Goal: Task Accomplishment & Management: Manage account settings

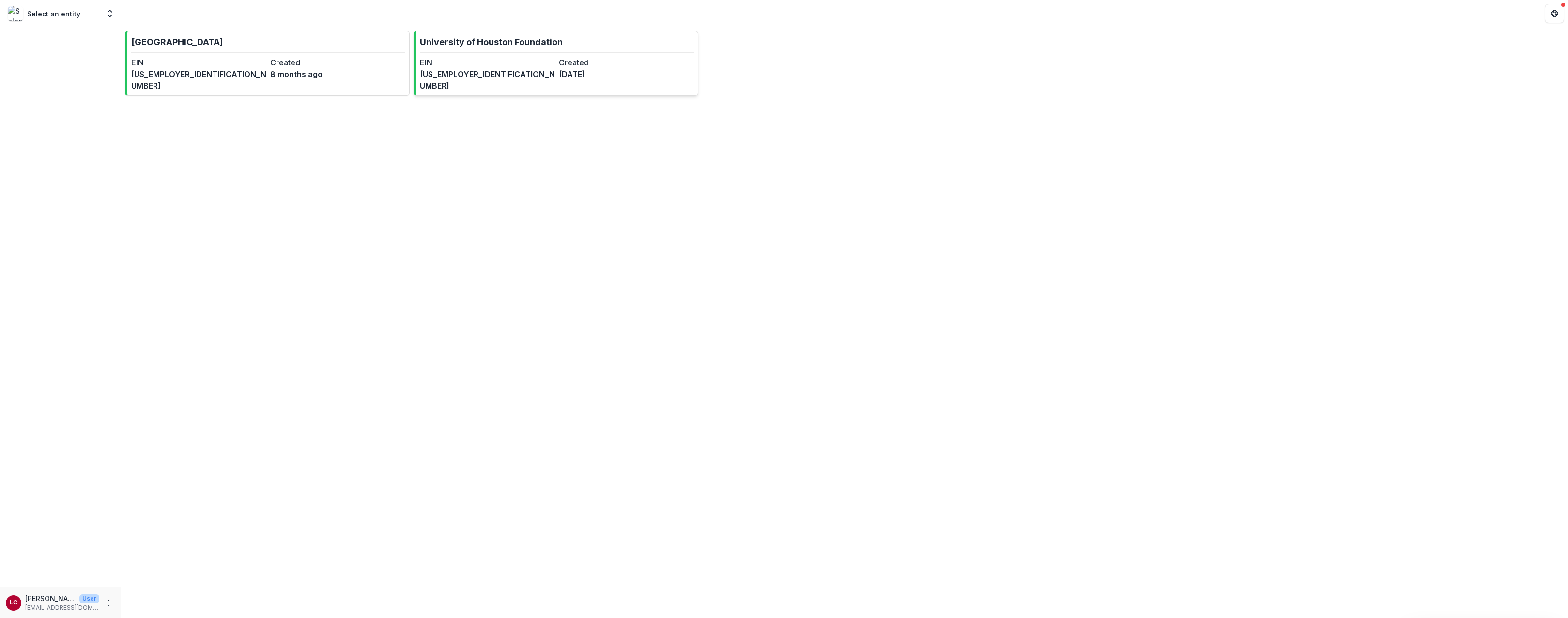
click at [566, 55] on link "University of Houston Foundation EIN [US_EMPLOYER_IDENTIFICATION_NUMBER] Create…" at bounding box center [556, 63] width 285 height 65
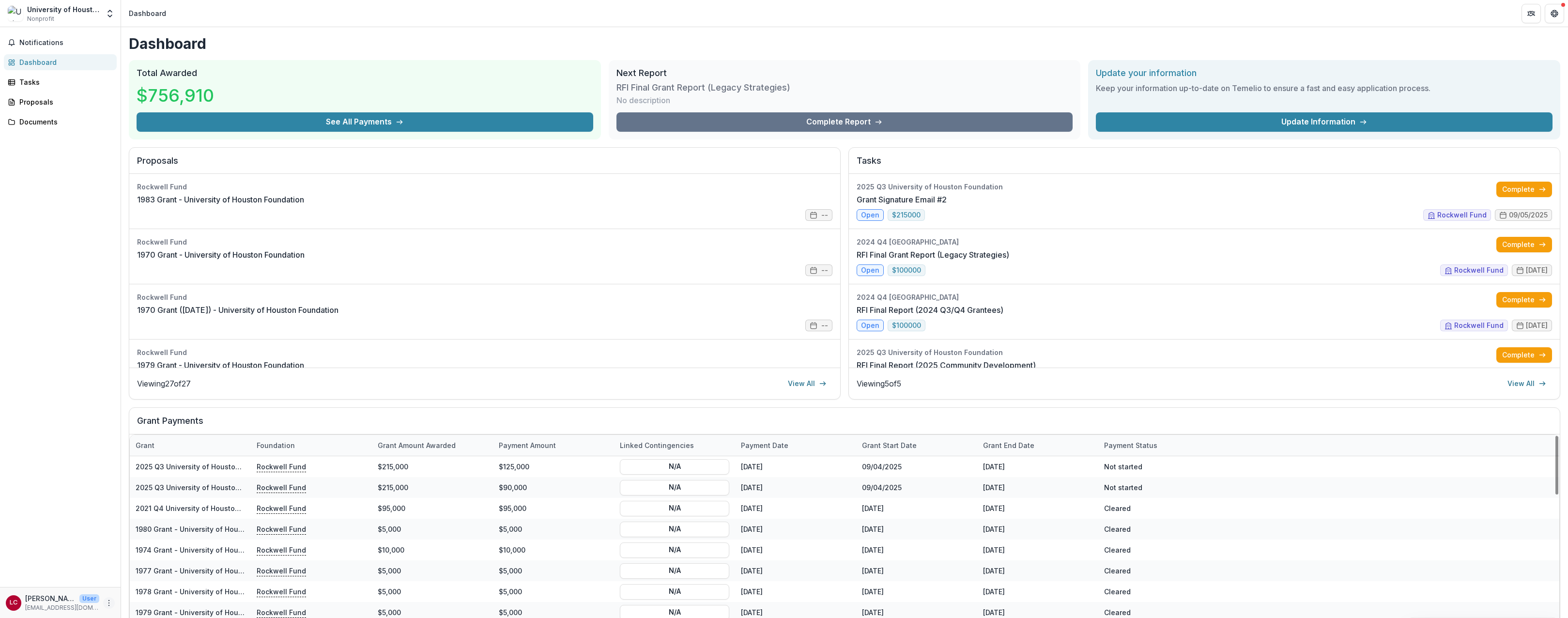
click at [108, 602] on icon "More" at bounding box center [109, 602] width 7 height 7
click at [155, 599] on button "Logout" at bounding box center [173, 599] width 103 height 16
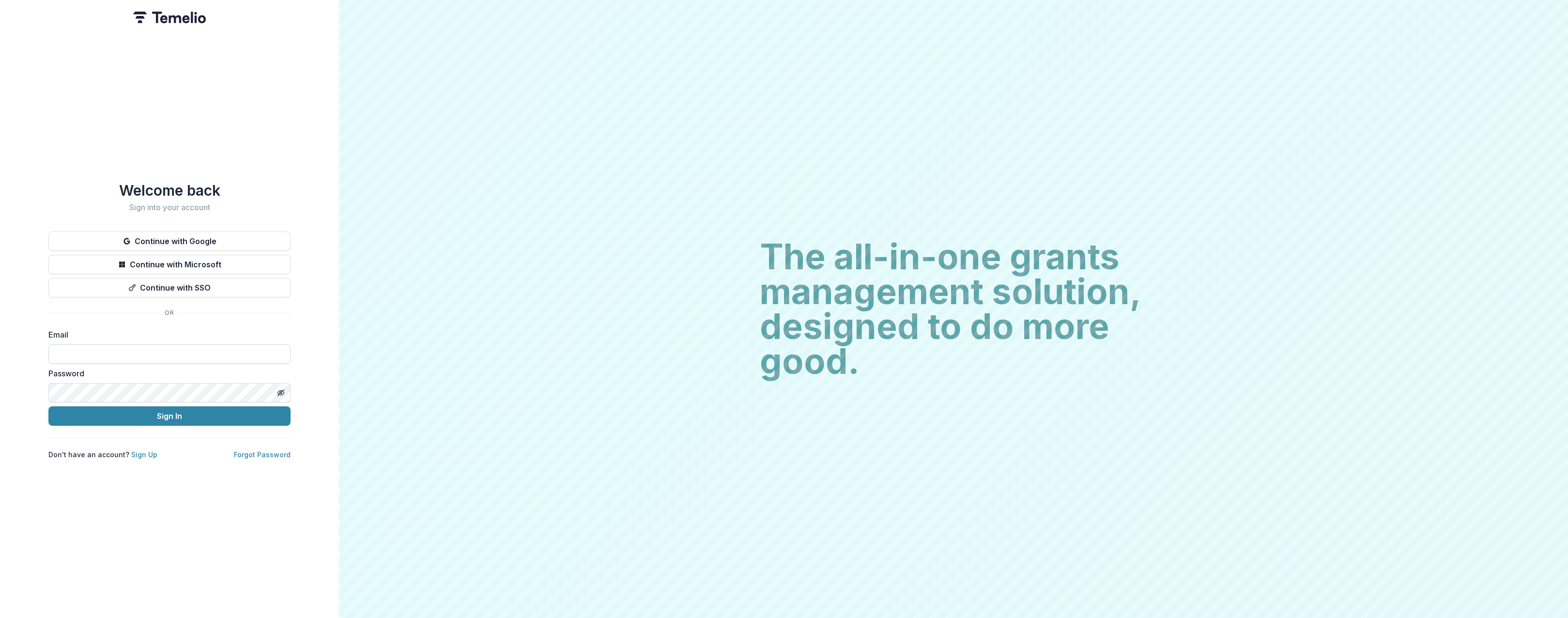
click at [179, 357] on input at bounding box center [169, 353] width 242 height 19
type input "**********"
click at [48, 406] on button "Sign In" at bounding box center [169, 415] width 242 height 19
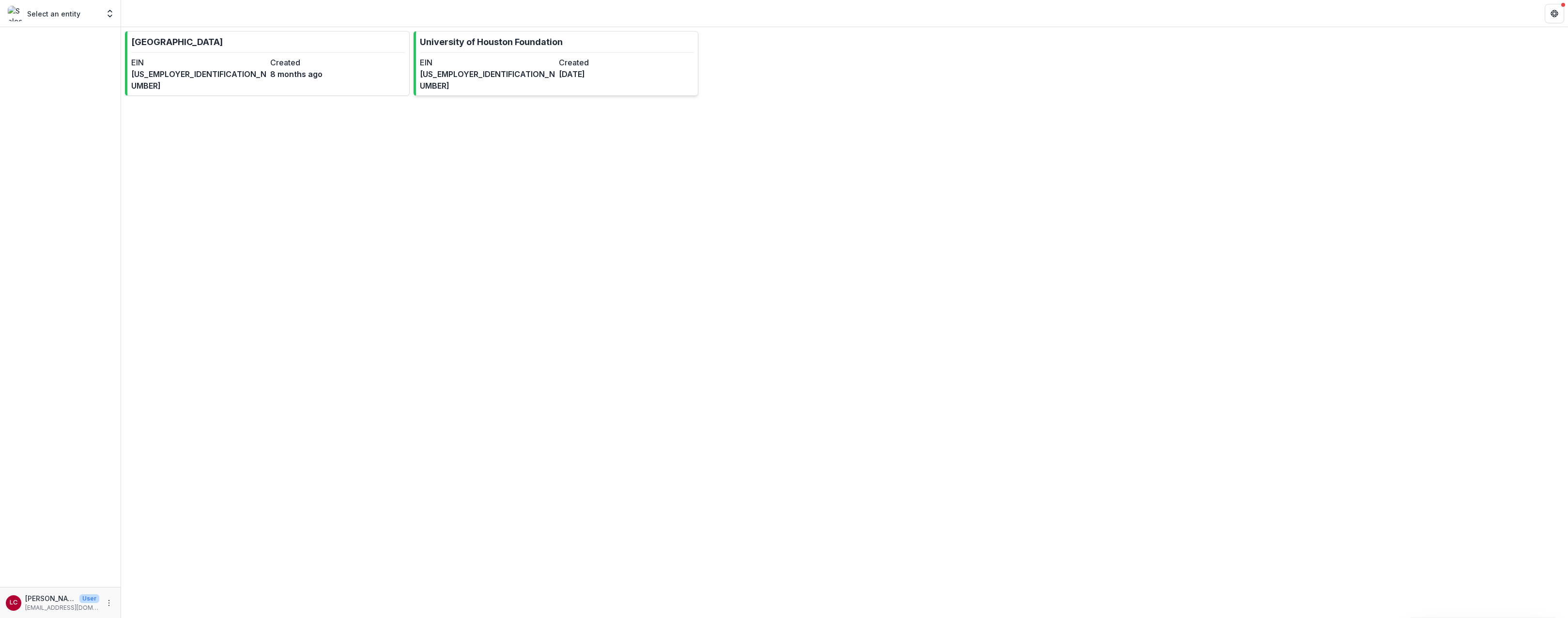
click at [525, 56] on link "University of Houston Foundation EIN [US_EMPLOYER_IDENTIFICATION_NUMBER] Create…" at bounding box center [556, 63] width 285 height 65
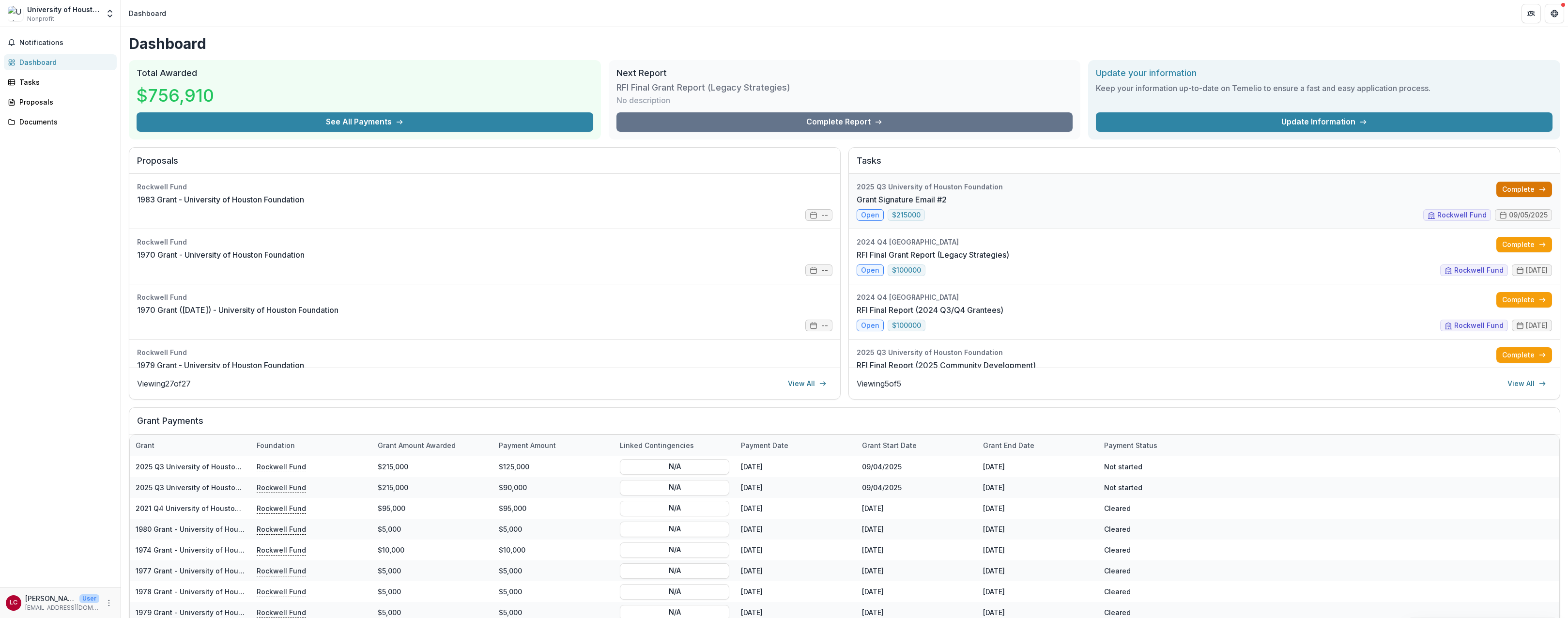
click at [1516, 191] on link "Complete" at bounding box center [1524, 189] width 56 height 16
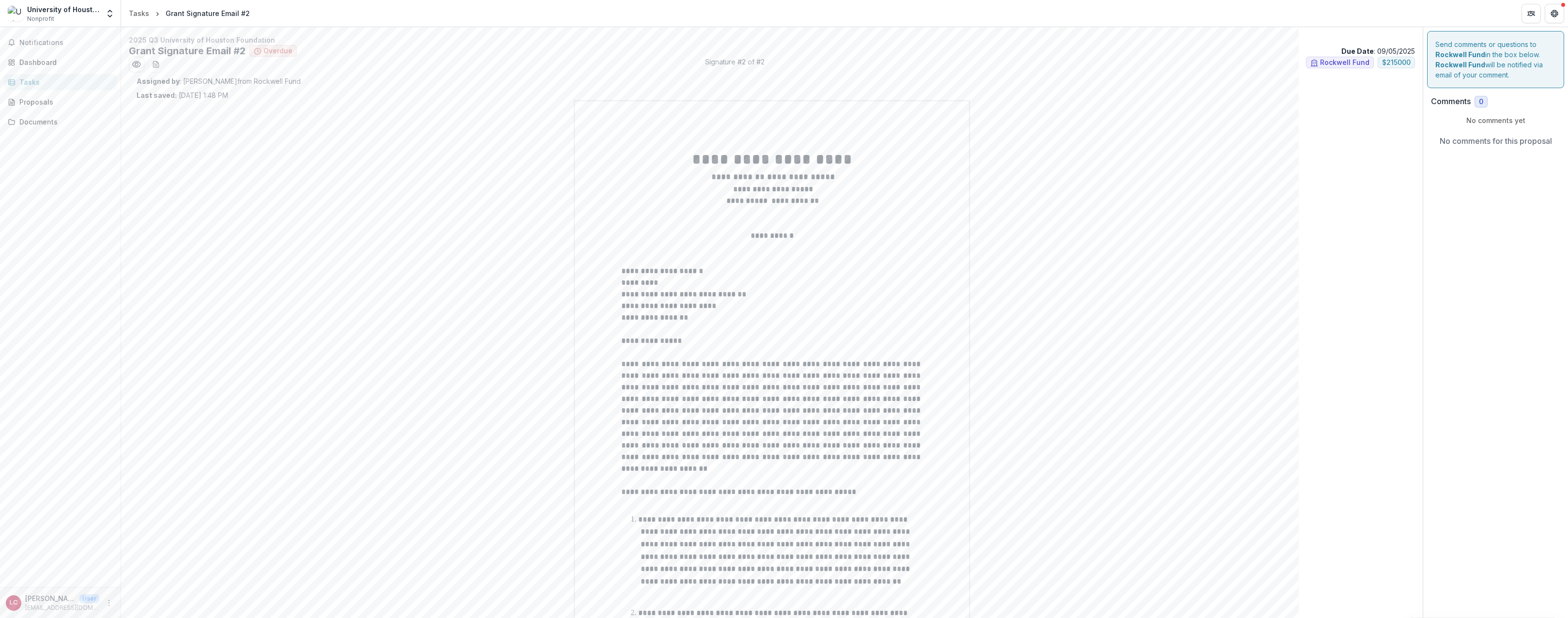
drag, startPoint x: 819, startPoint y: 301, endPoint x: 784, endPoint y: 435, distance: 138.5
click at [784, 435] on span "**********" at bounding box center [772, 416] width 301 height 112
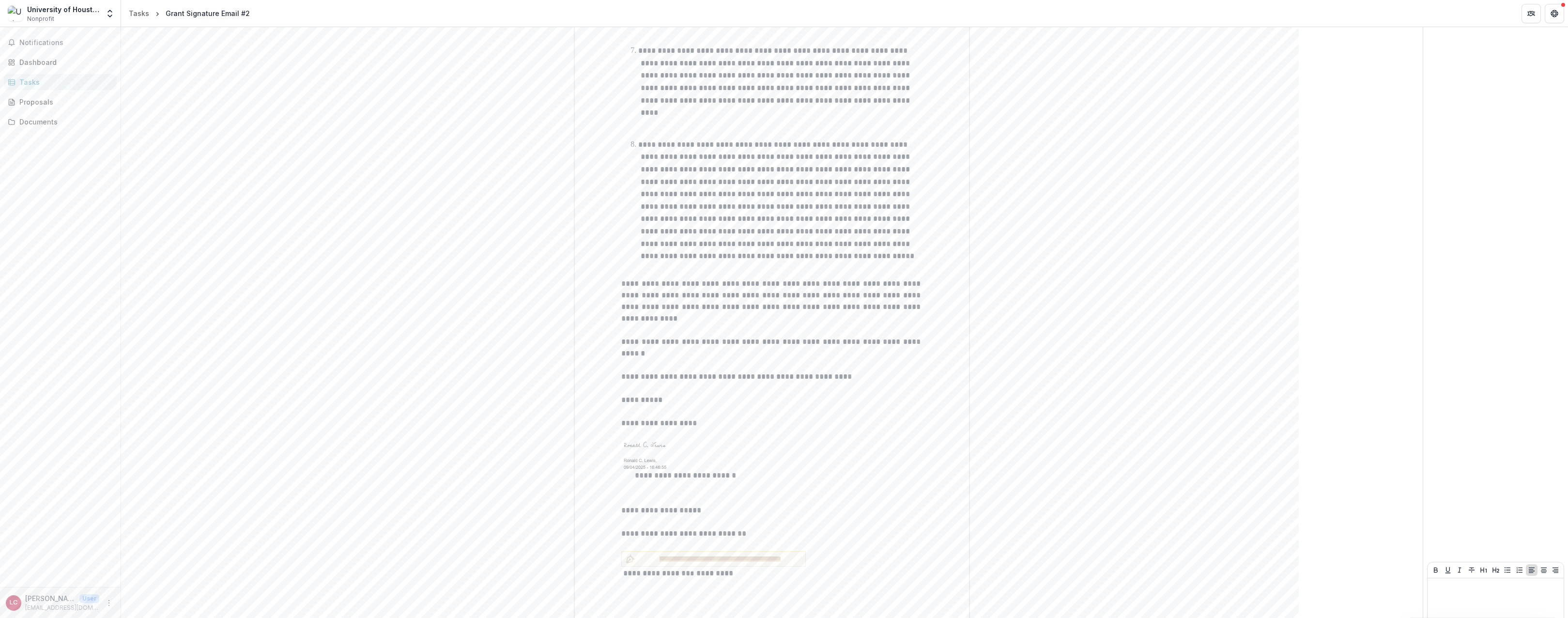
scroll to position [1032, 0]
click at [132, 16] on div "Tasks" at bounding box center [139, 13] width 20 height 10
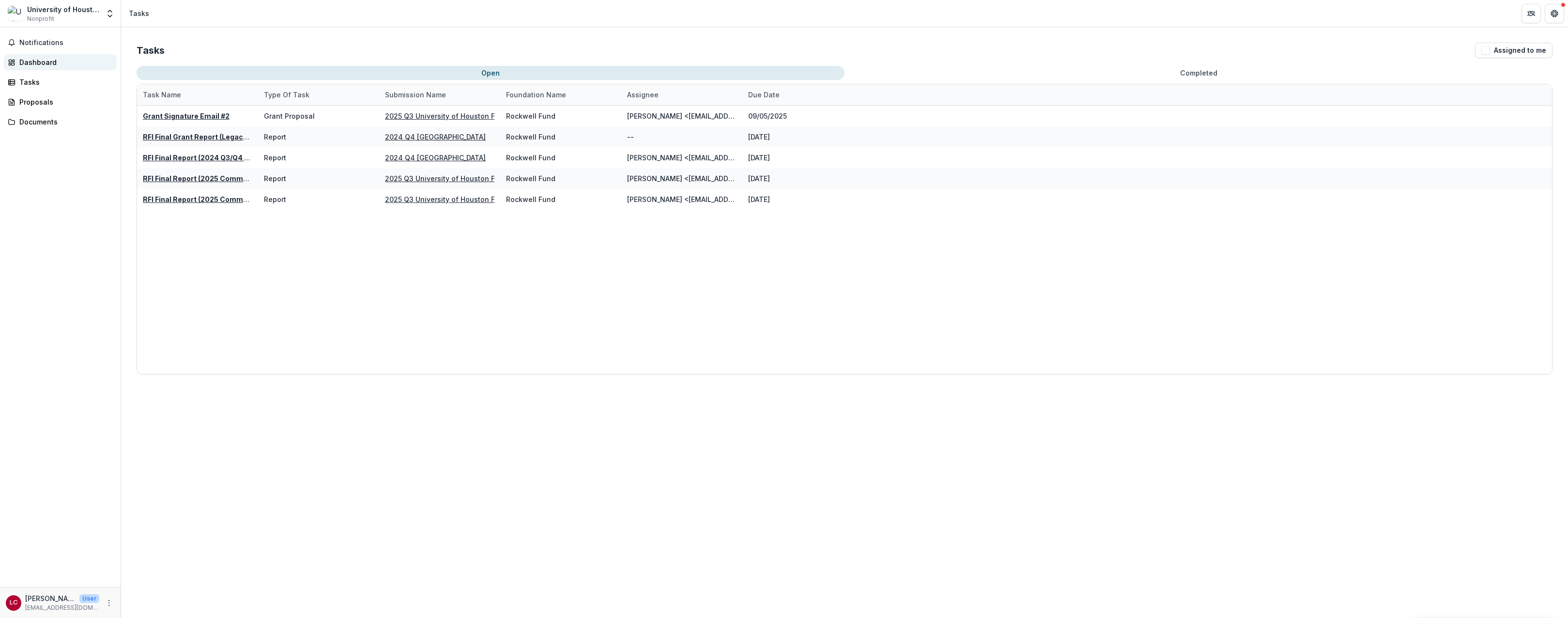
click at [47, 58] on div "Dashboard" at bounding box center [64, 62] width 89 height 10
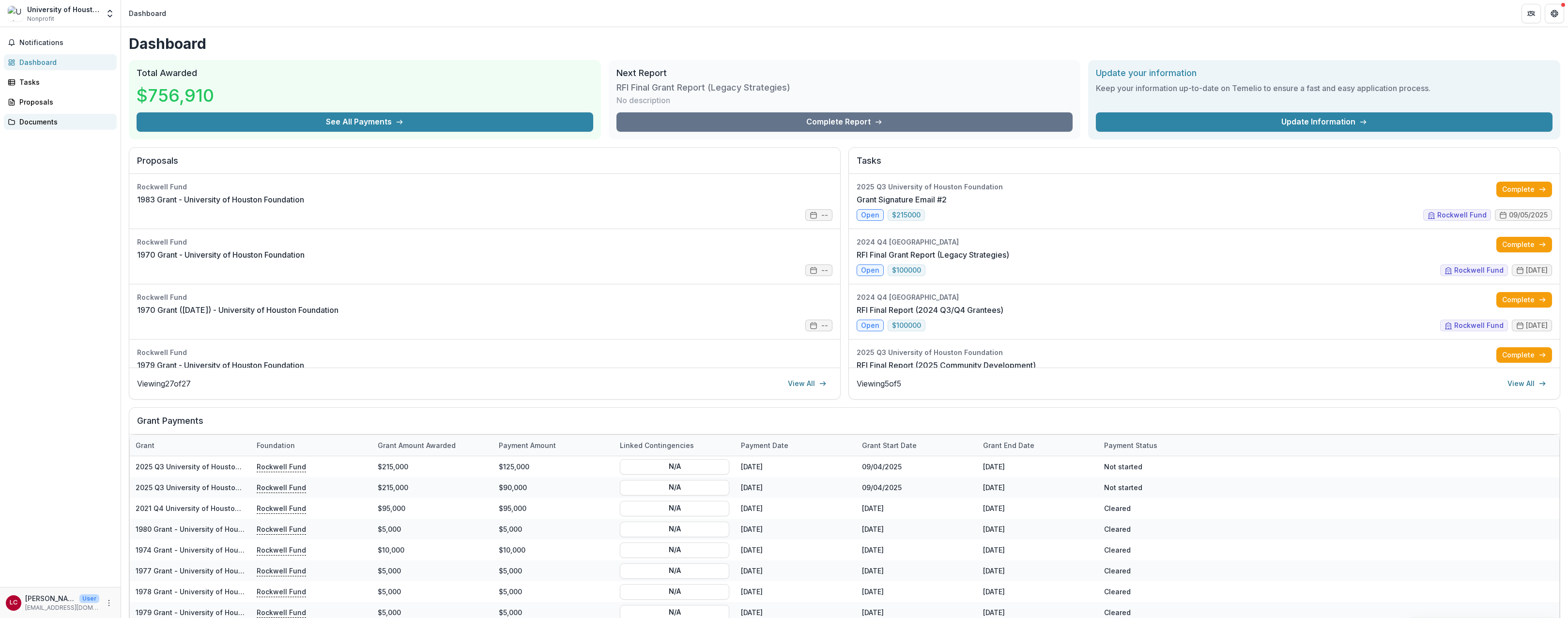
click at [60, 124] on div "Documents" at bounding box center [64, 121] width 89 height 10
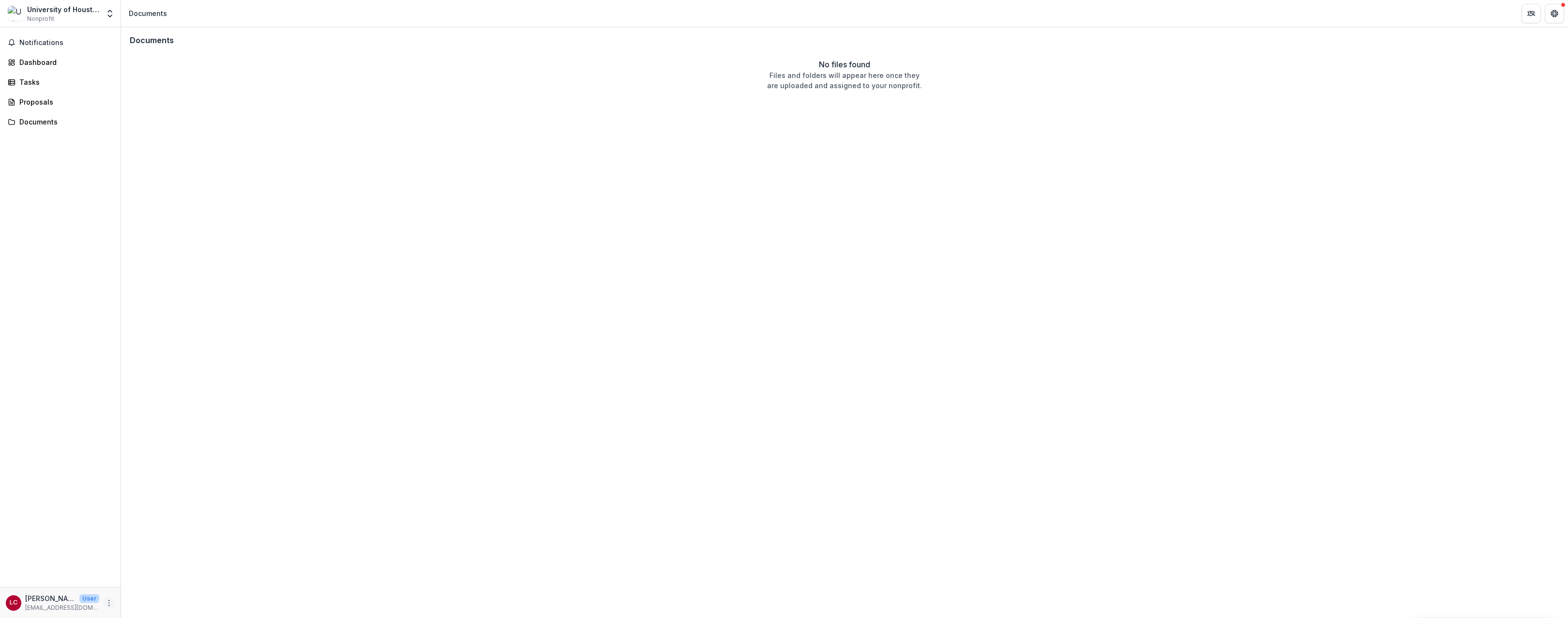
click at [108, 602] on icon "More" at bounding box center [109, 602] width 7 height 7
click at [136, 600] on button "Logout" at bounding box center [173, 599] width 103 height 16
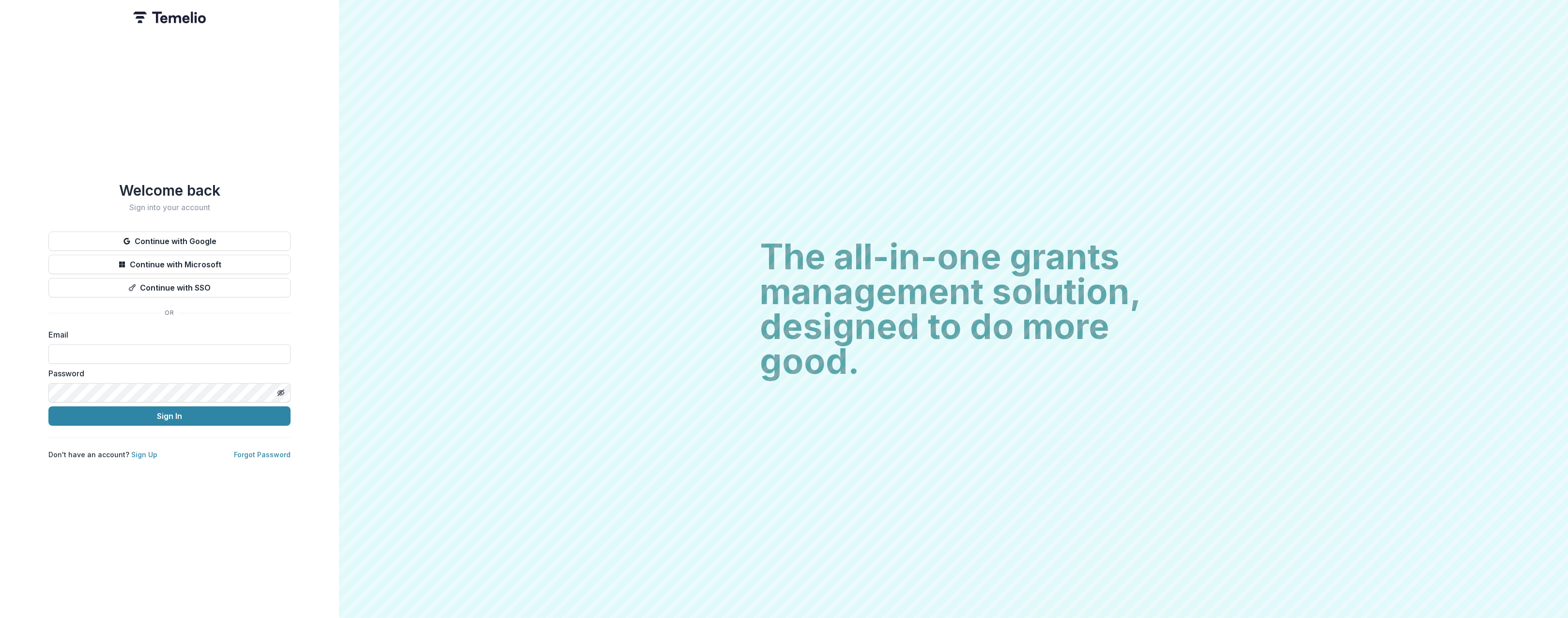
click at [227, 552] on div "Welcome back Sign into your account Continue with Google Continue with Microsof…" at bounding box center [169, 309] width 339 height 618
drag, startPoint x: 286, startPoint y: 46, endPoint x: 285, endPoint y: 54, distance: 8.1
click at [286, 46] on div "Welcome back Sign into your account Continue with Google Continue with Microsof…" at bounding box center [169, 309] width 339 height 618
click at [205, 355] on input at bounding box center [169, 353] width 242 height 19
type input "**********"
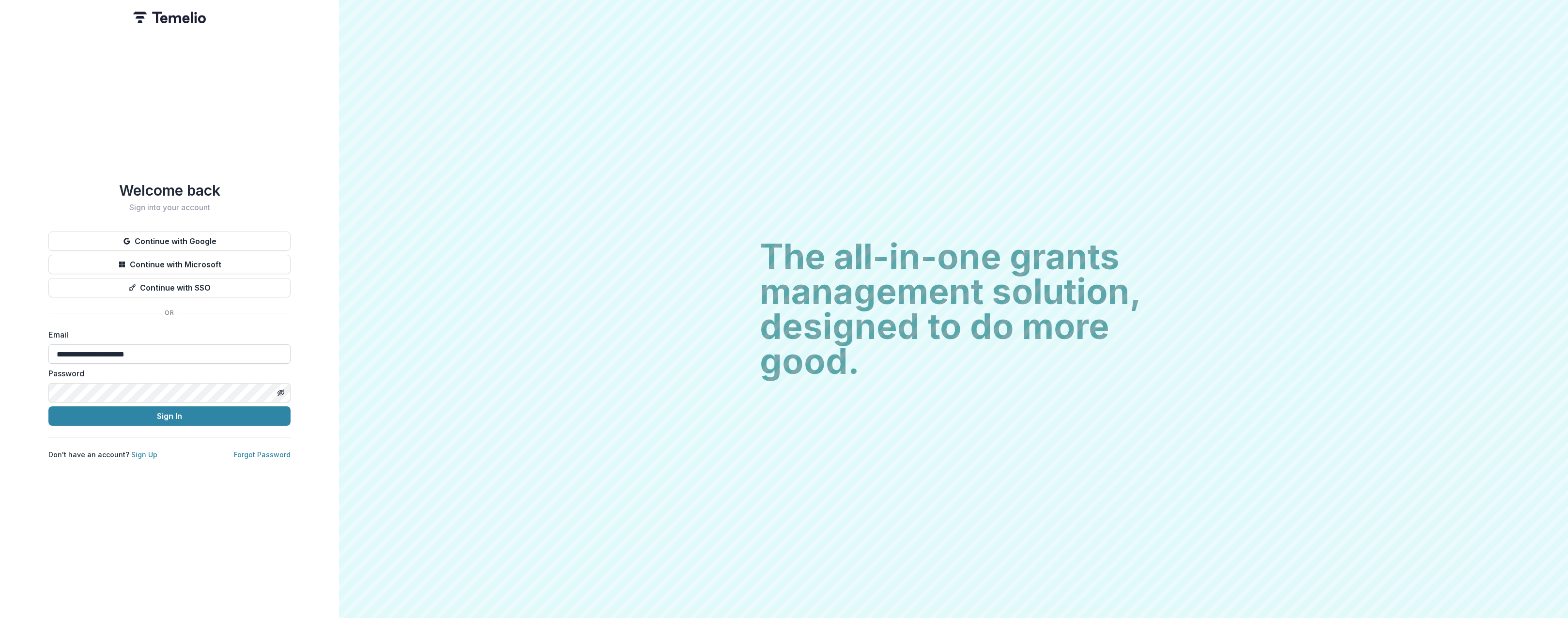
click at [48, 406] on button "Sign In" at bounding box center [169, 415] width 242 height 19
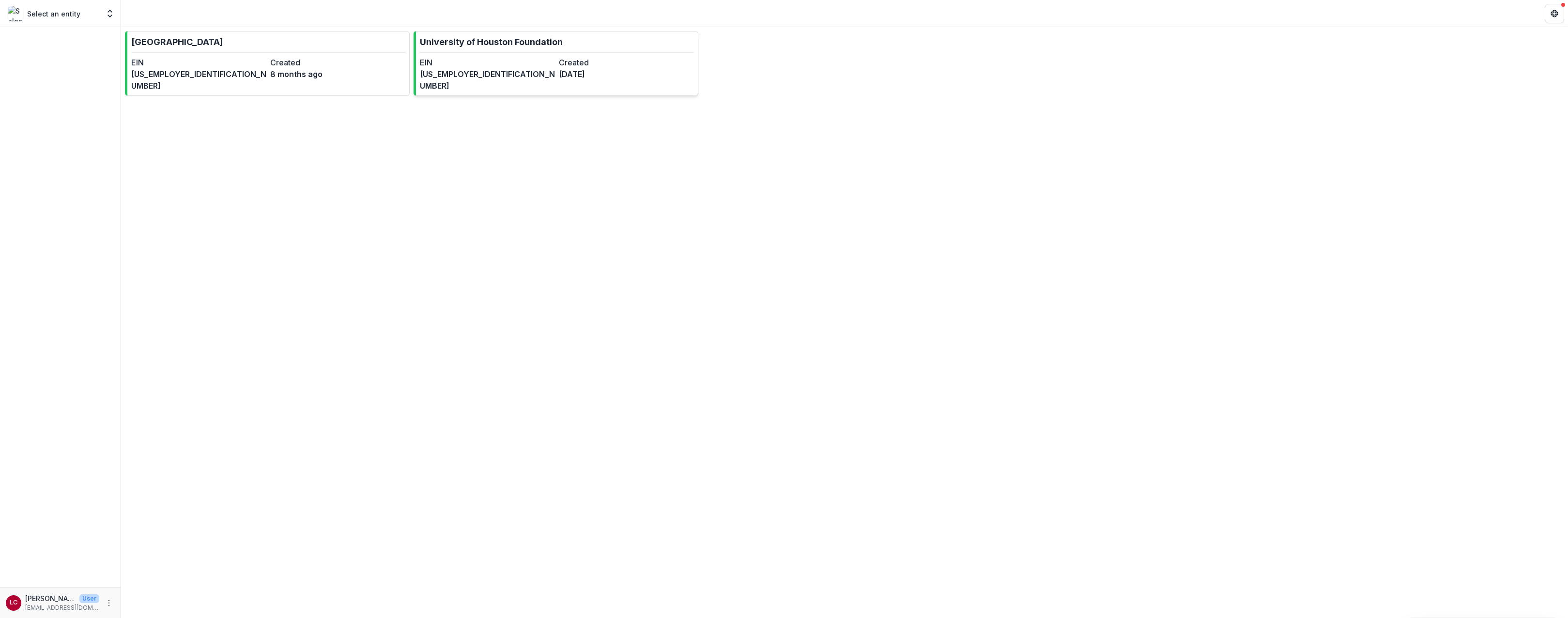
click at [506, 54] on link "University of Houston Foundation EIN [US_EMPLOYER_IDENTIFICATION_NUMBER] Create…" at bounding box center [556, 63] width 285 height 65
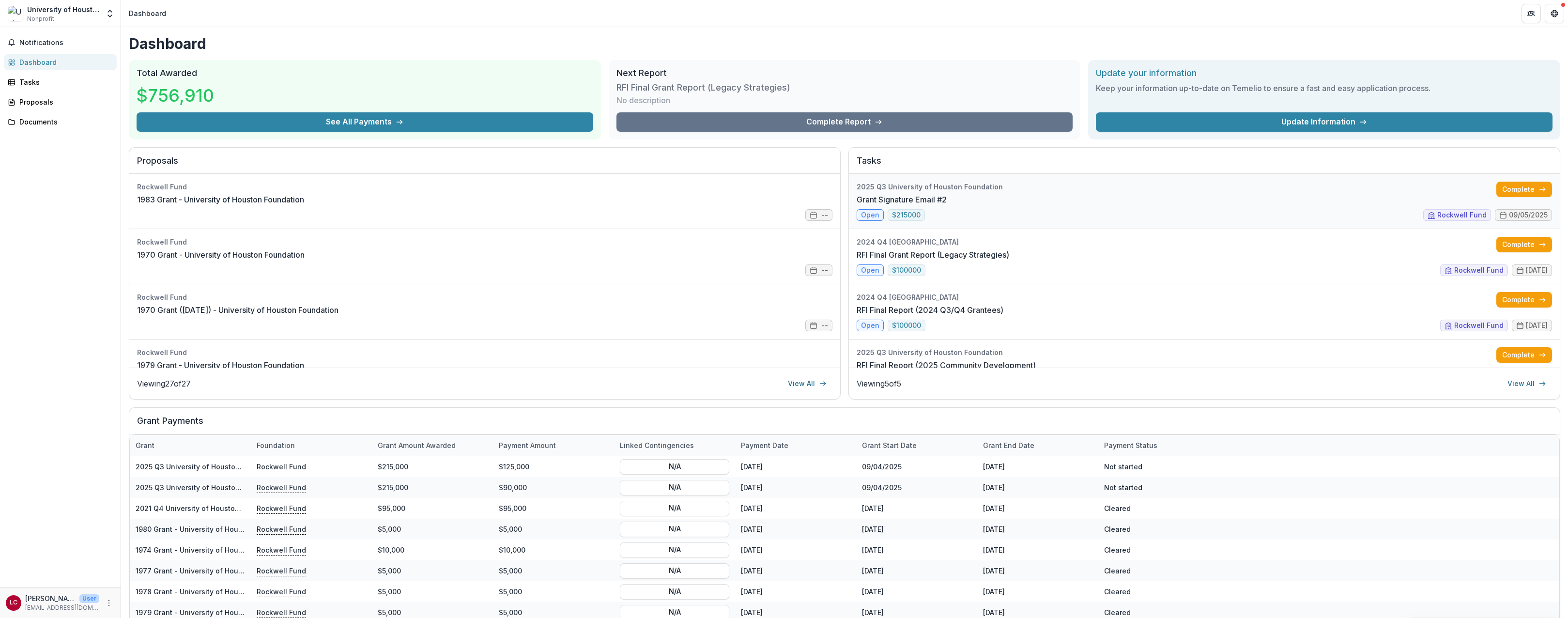
click at [947, 194] on link "Grant Signature Email #2" at bounding box center [901, 199] width 90 height 12
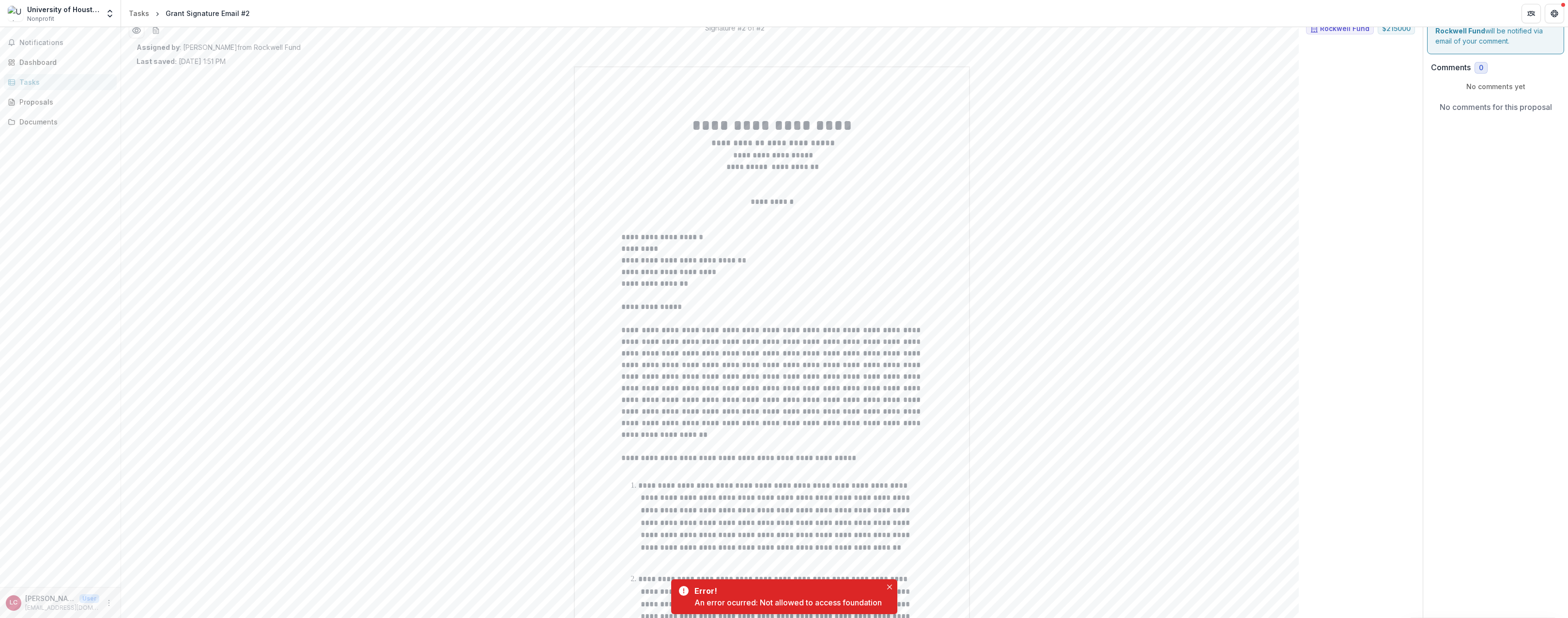
scroll to position [48, 0]
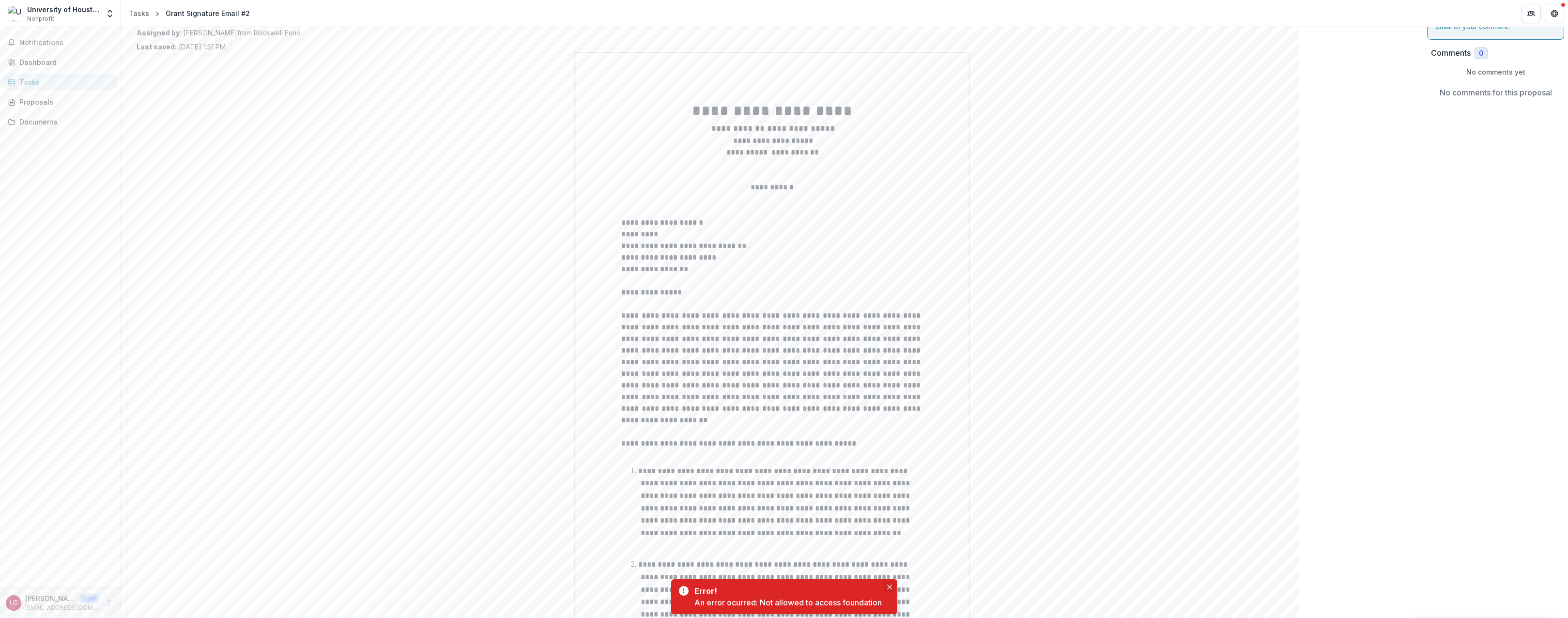
click at [892, 583] on button "Close" at bounding box center [889, 586] width 12 height 12
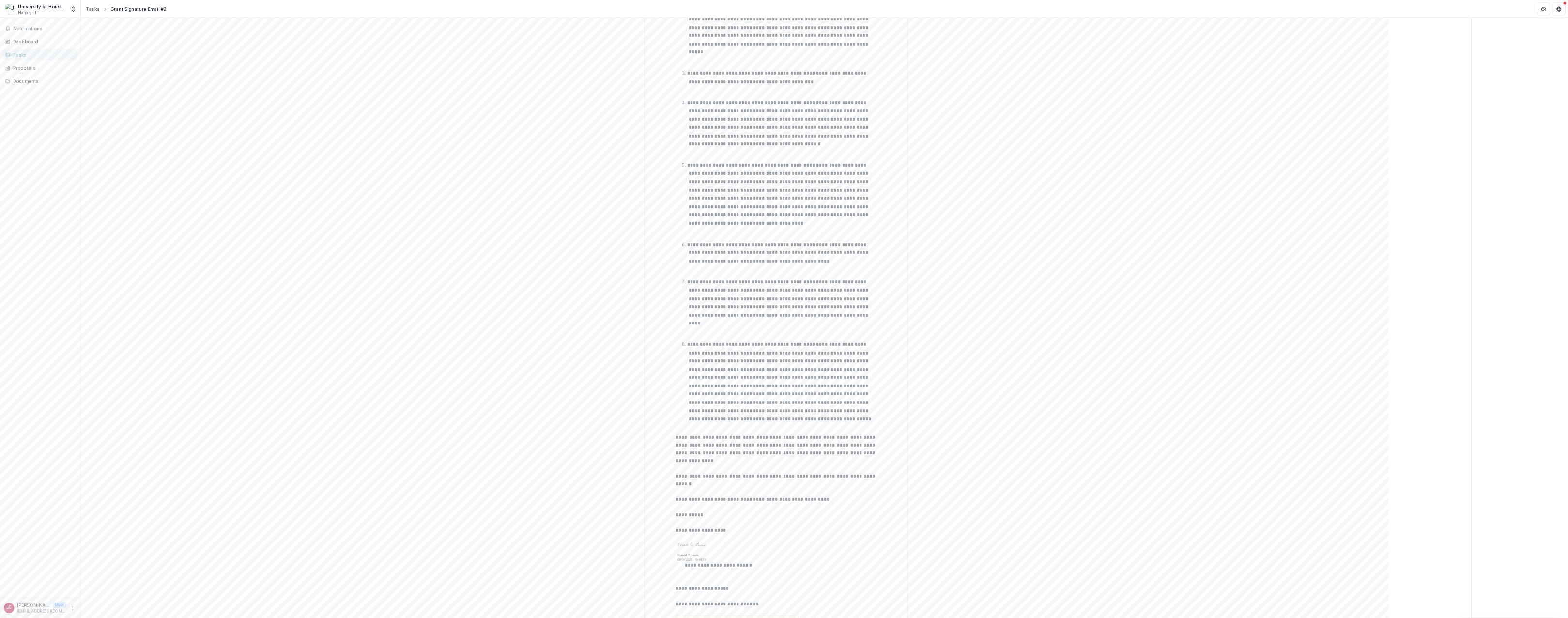
scroll to position [724, 0]
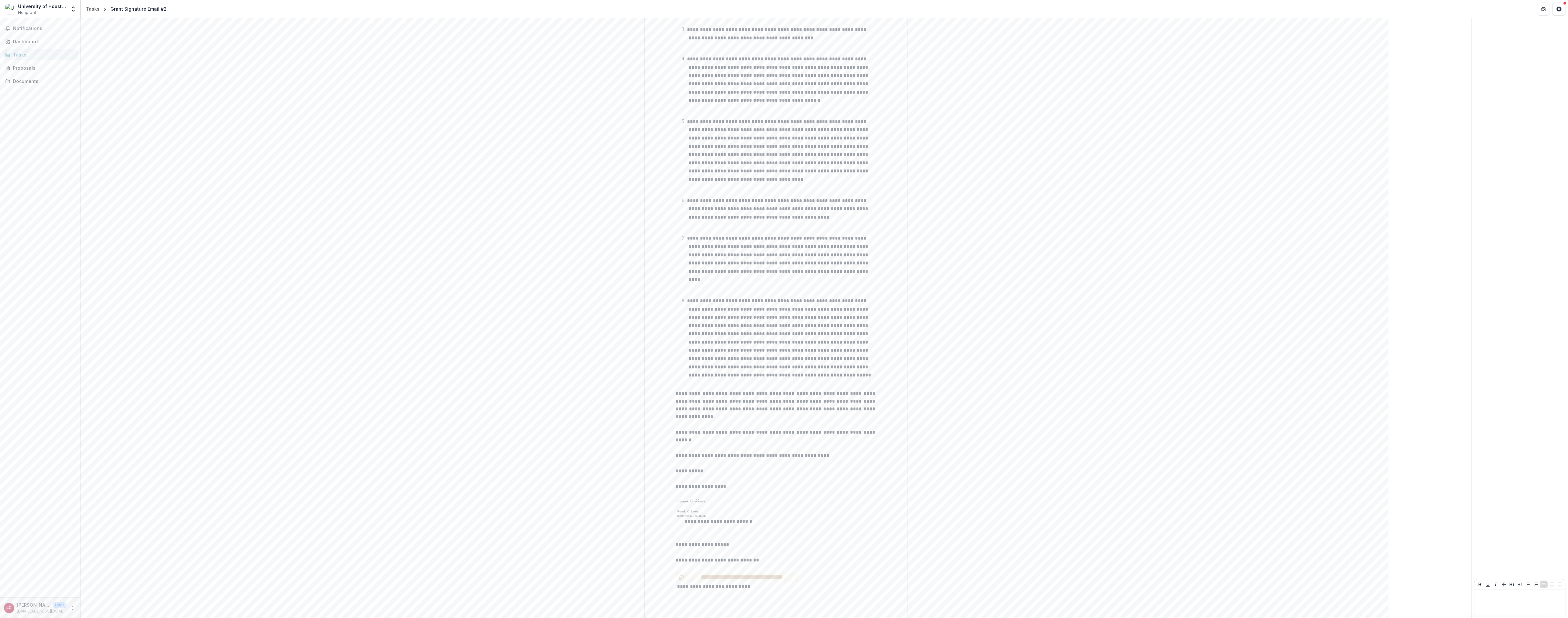
drag, startPoint x: 159, startPoint y: 326, endPoint x: 166, endPoint y: 329, distance: 7.6
click at [159, 326] on div "**********" at bounding box center [776, 104] width 1370 height 1041
click at [70, 412] on div "LC Liz Chavez User echave29@central.uh.edu" at bounding box center [40, 608] width 72 height 13
click at [71, 412] on icon "More" at bounding box center [72, 608] width 5 height 5
click at [96, 412] on button "Logout" at bounding box center [115, 605] width 69 height 11
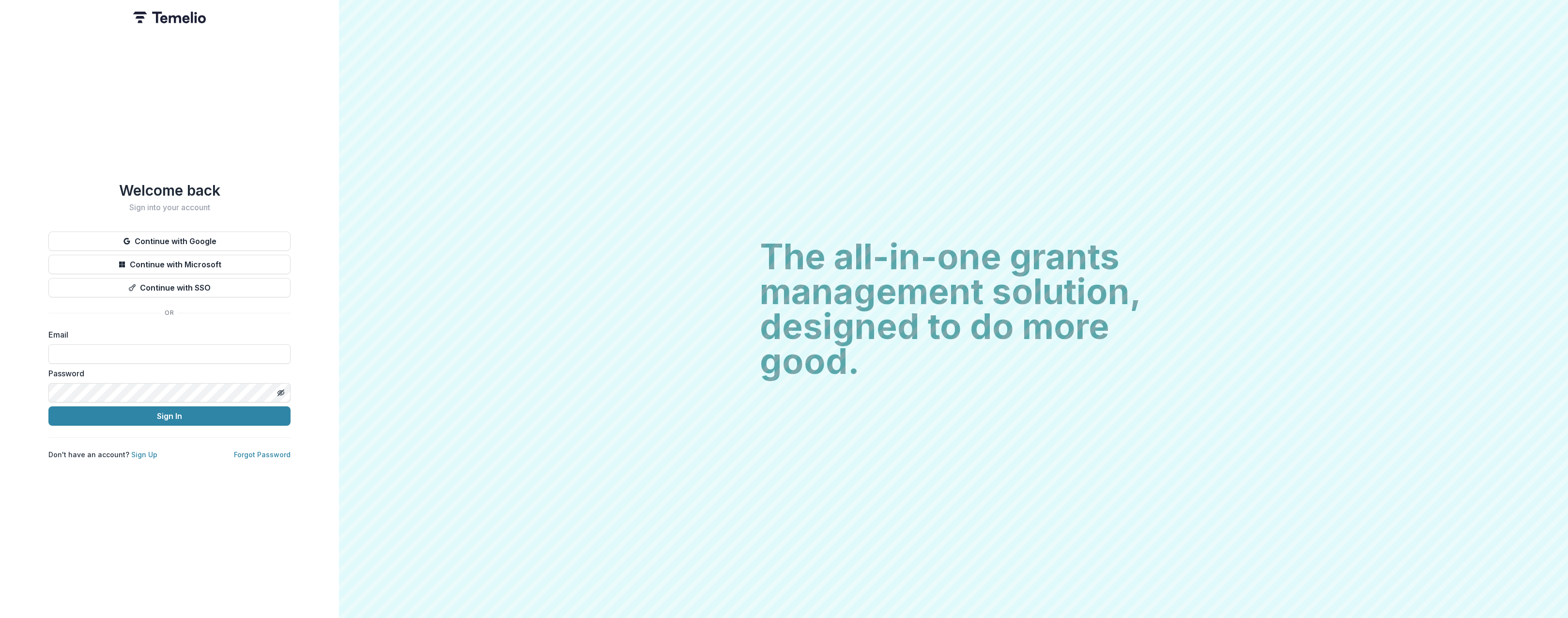
drag, startPoint x: 2067, startPoint y: 2, endPoint x: 1237, endPoint y: 268, distance: 871.6
click at [1241, 264] on div "The all-in-one grants management solution, designed to do more good. The all-in…" at bounding box center [953, 309] width 1229 height 618
